Goal: Task Accomplishment & Management: Manage account settings

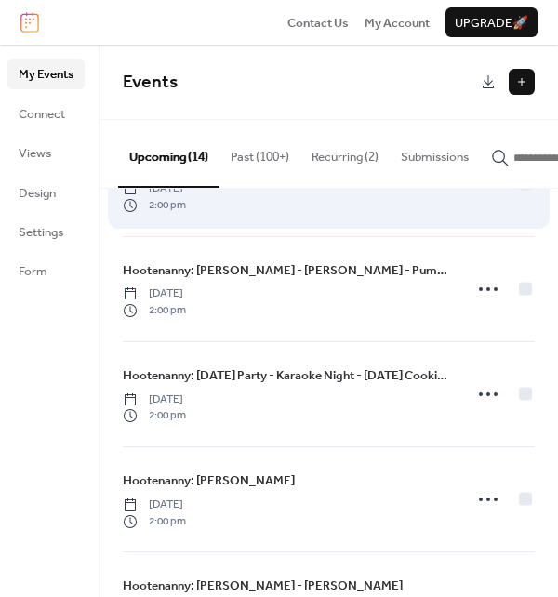
scroll to position [182, 0]
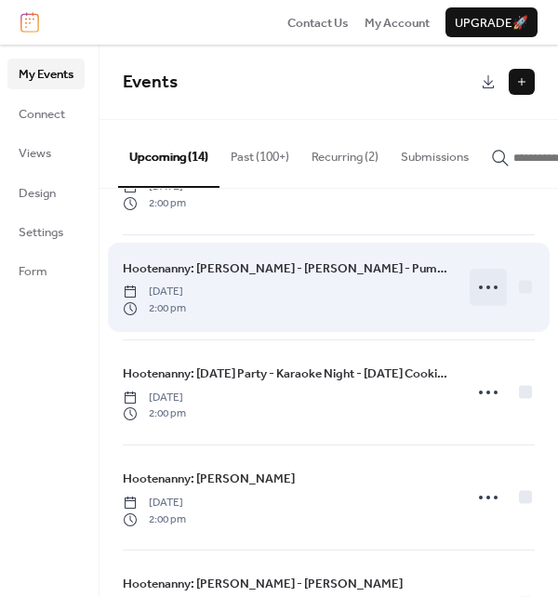
click at [494, 289] on circle at bounding box center [496, 287] width 4 height 4
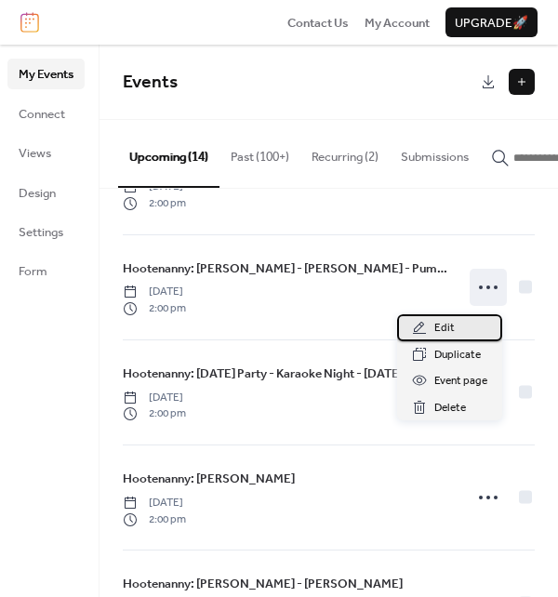
click at [465, 323] on div "Edit" at bounding box center [449, 327] width 105 height 26
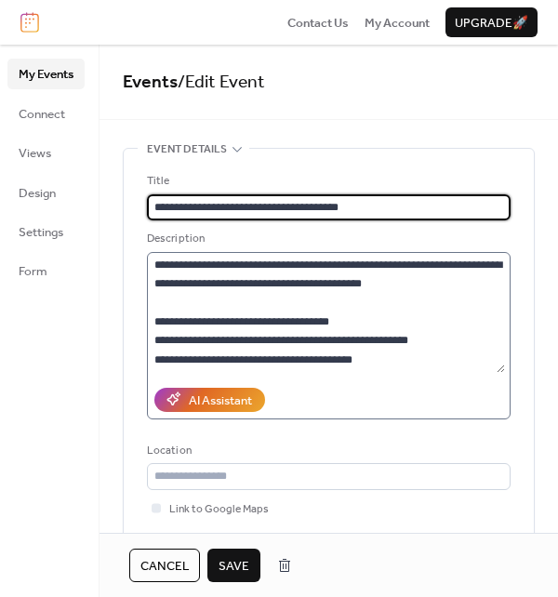
scroll to position [97, 0]
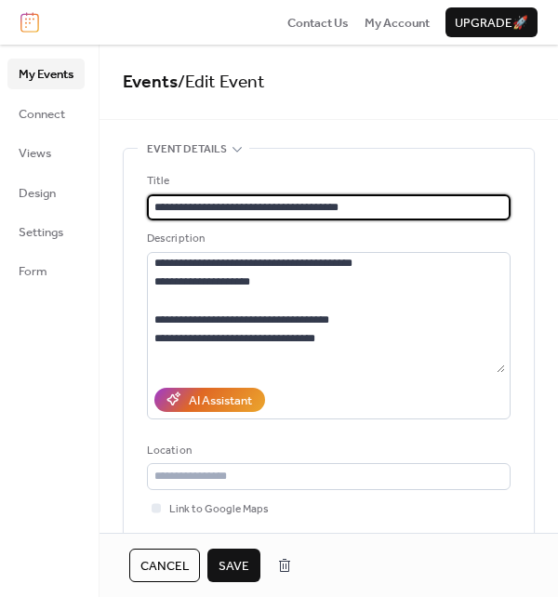
type input "**********"
click at [236, 575] on span "Save" at bounding box center [233, 566] width 31 height 19
